Goal: Task Accomplishment & Management: Complete application form

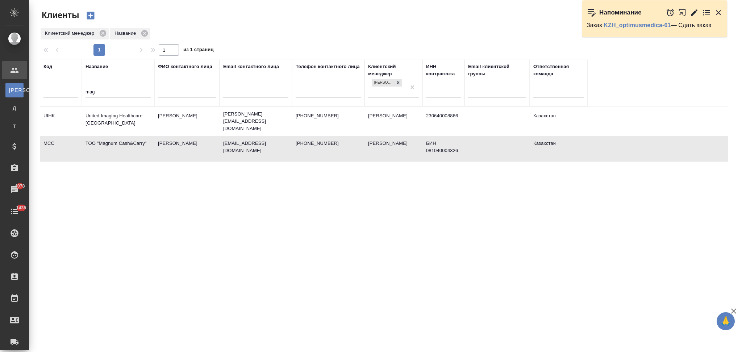
select select "RU"
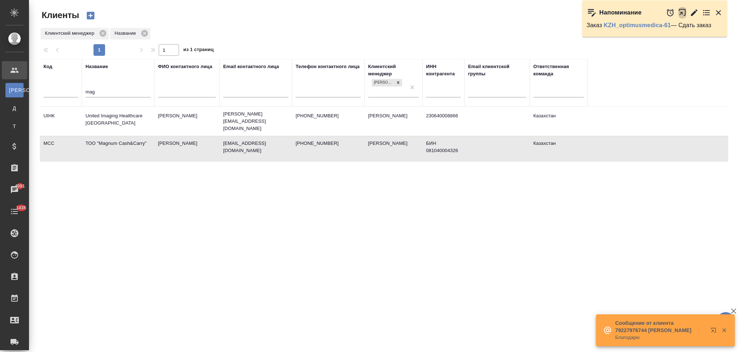
click at [681, 12] on icon "button" at bounding box center [682, 12] width 7 height 7
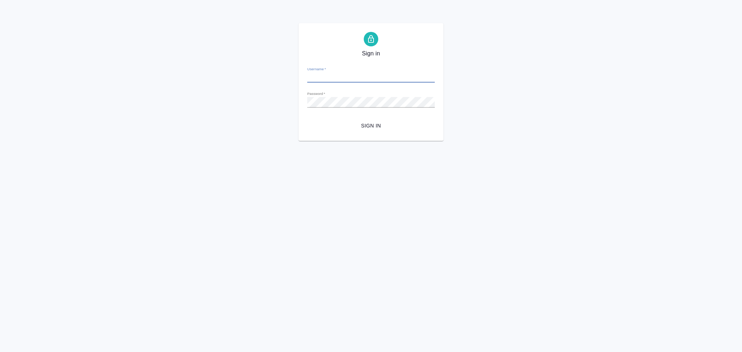
type input "s.aslanukova@awatera.com"
click at [366, 123] on span "Sign in" at bounding box center [371, 125] width 116 height 9
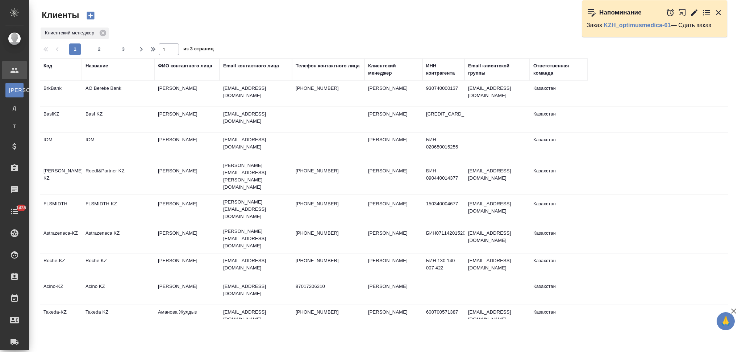
select select "RU"
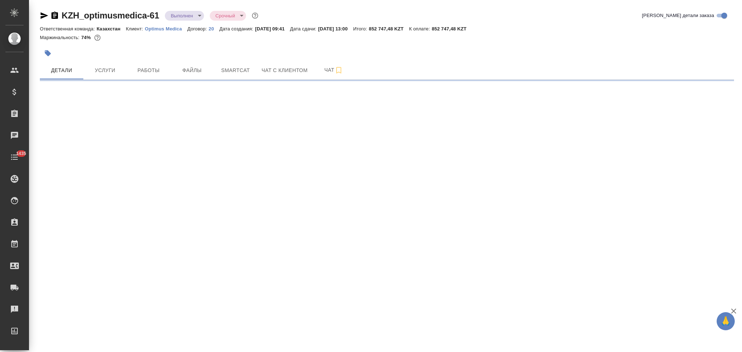
select select "RU"
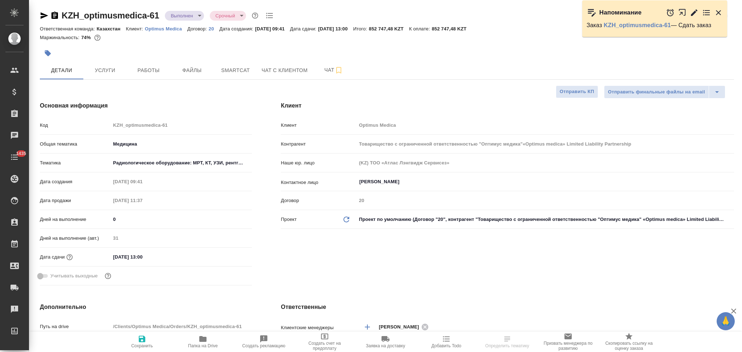
type textarea "x"
type input "Товарищество с ограниченной ответственностью "Оптимус медика"«Optimus medica» L…"
type textarea "x"
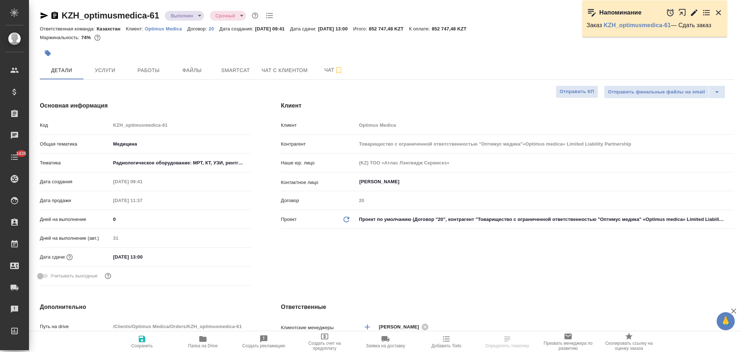
type textarea "x"
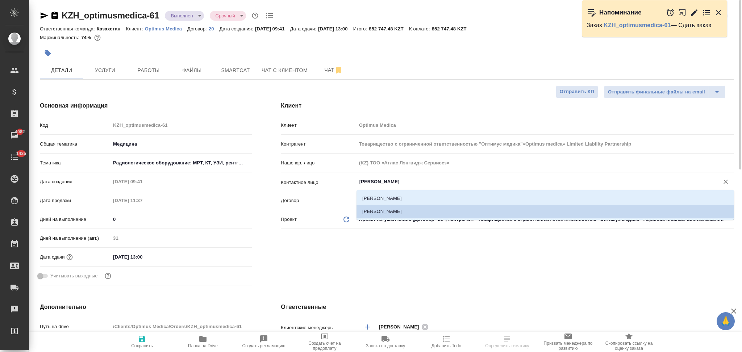
drag, startPoint x: 388, startPoint y: 182, endPoint x: 418, endPoint y: 179, distance: 29.6
click at [418, 179] on input "Садвакасов Асхат" at bounding box center [533, 181] width 349 height 9
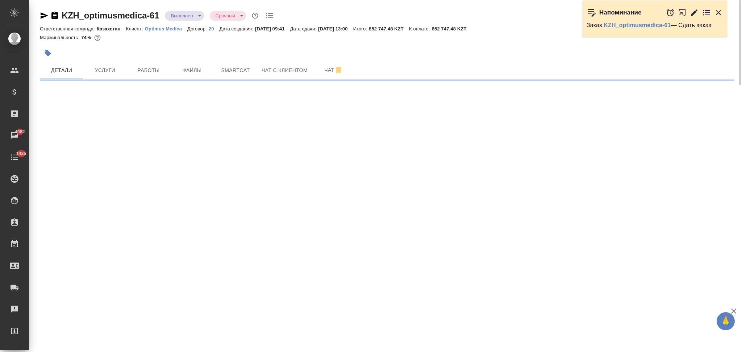
select select "RU"
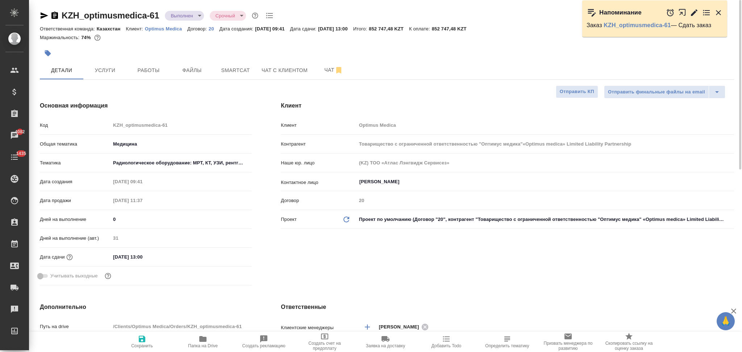
type textarea "x"
type input "Товарищество с ограниченной ответственностью "Оптимус медика"«Optimus medica» L…"
type textarea "x"
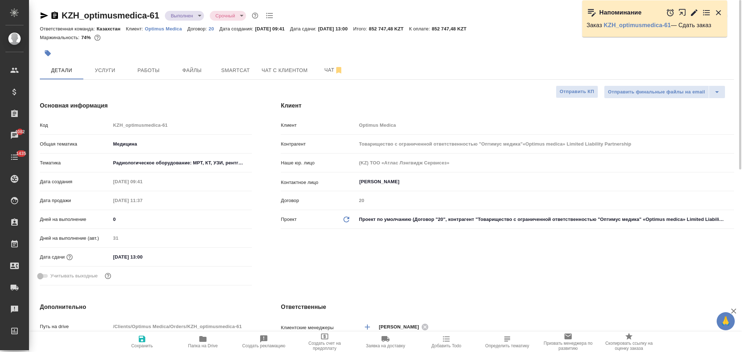
type textarea "x"
